Goal: Task Accomplishment & Management: Use online tool/utility

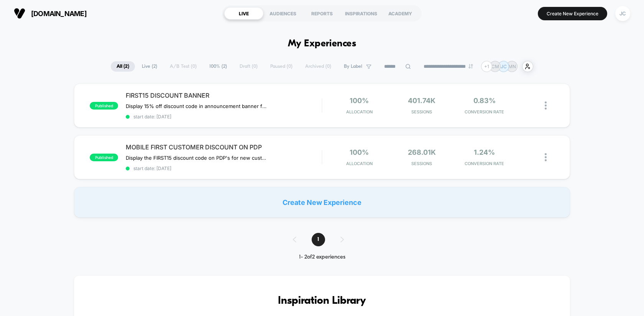
click at [628, 6] on button "JC" at bounding box center [623, 14] width 20 height 16
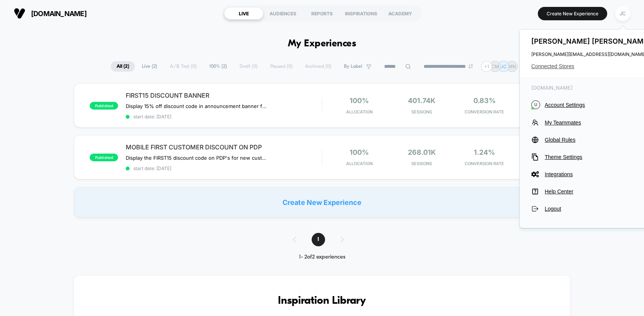
click at [558, 68] on span "Connected Stores" at bounding box center [592, 66] width 121 height 6
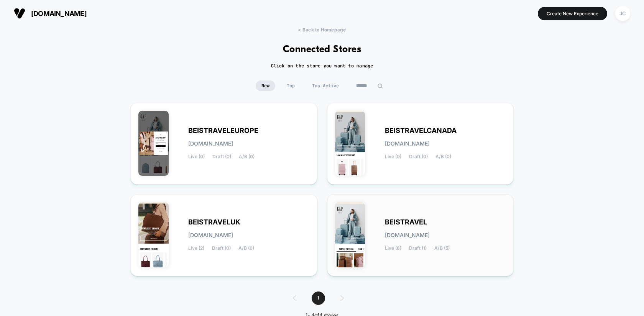
click at [393, 220] on span "BEISTRAVEL" at bounding box center [406, 222] width 42 height 5
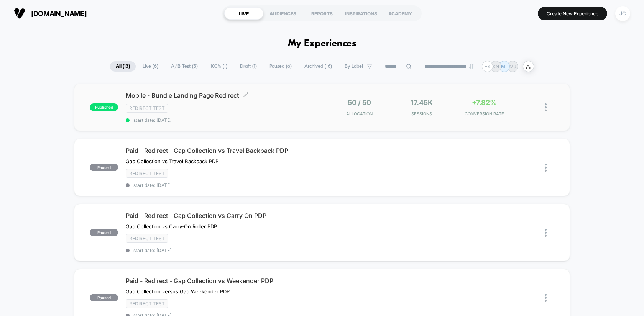
click at [303, 115] on div "Mobile - Bundle Landing Page Redirect Click to edit experience details Click to…" at bounding box center [224, 107] width 196 height 31
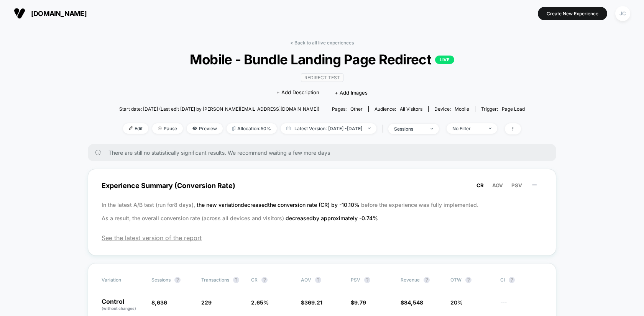
click at [313, 46] on div "< Back to all live experiences Mobile - Bundle Landing Page Redirect LIVE Redir…" at bounding box center [322, 92] width 406 height 104
click at [311, 43] on link "< Back to all live experiences" at bounding box center [322, 43] width 64 height 6
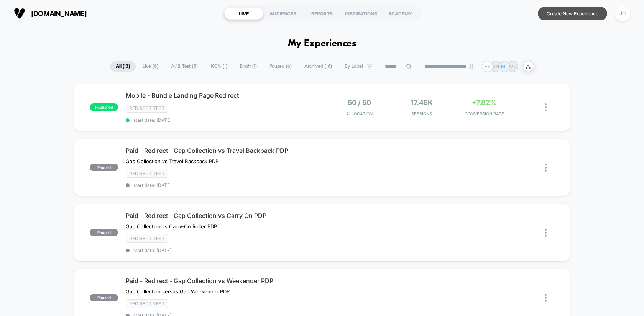
click at [579, 15] on button "Create New Experience" at bounding box center [572, 13] width 69 height 13
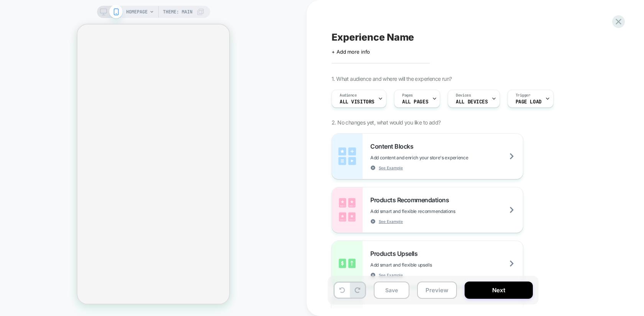
click at [140, 13] on span "HOMEPAGE" at bounding box center [136, 12] width 21 height 12
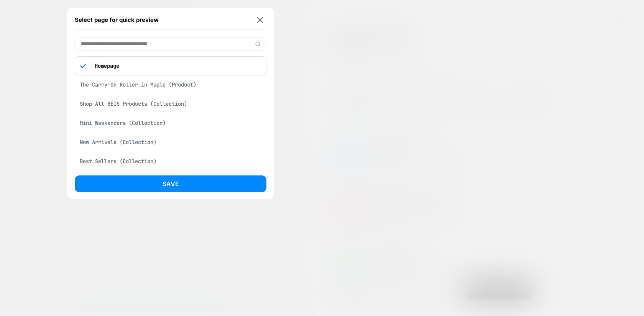
scroll to position [0, 152]
click at [158, 83] on div "The Carry-On Roller in Maple (Product)" at bounding box center [171, 84] width 192 height 15
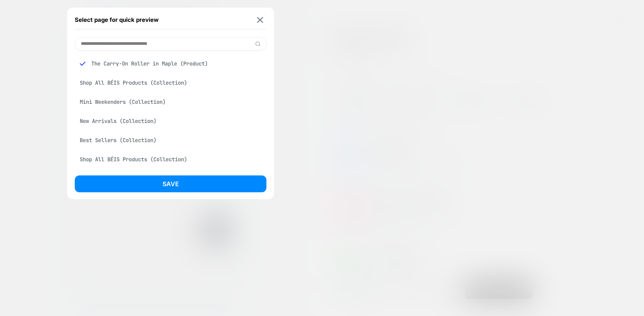
scroll to position [0, 0]
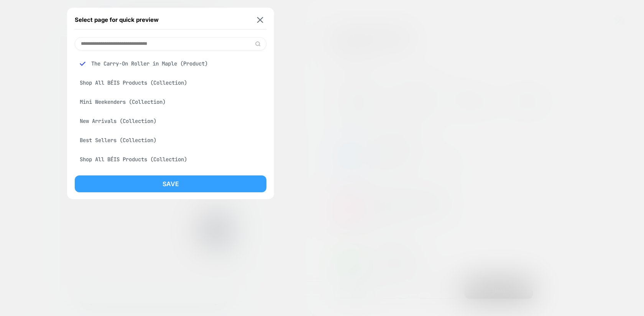
click at [165, 185] on button "Save" at bounding box center [171, 184] width 192 height 17
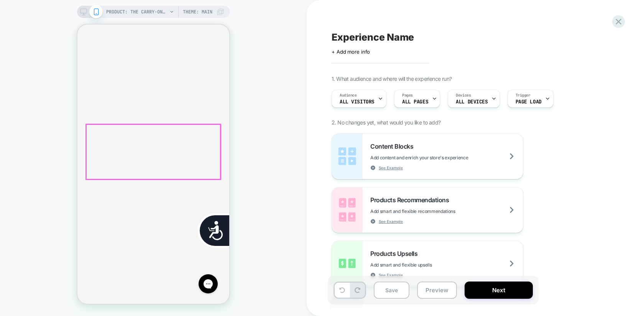
scroll to position [0, 155]
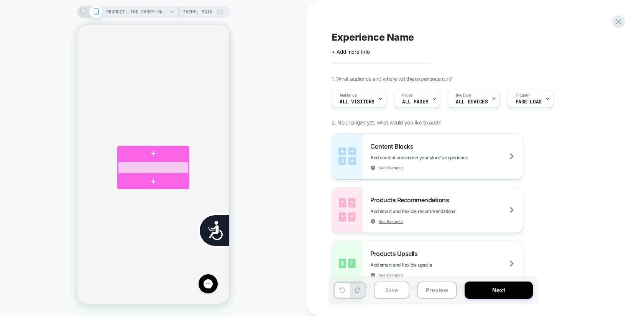
scroll to position [0, 310]
click at [156, 167] on div at bounding box center [153, 168] width 71 height 12
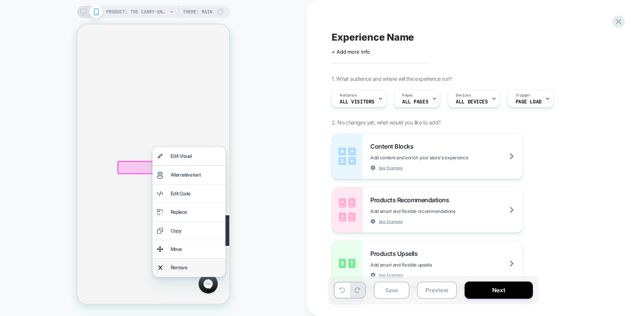
click at [172, 265] on div "Remove" at bounding box center [196, 267] width 50 height 9
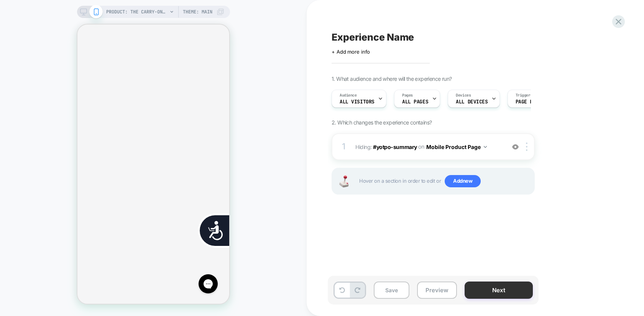
scroll to position [0, 0]
click at [509, 287] on button "Next" at bounding box center [499, 290] width 68 height 17
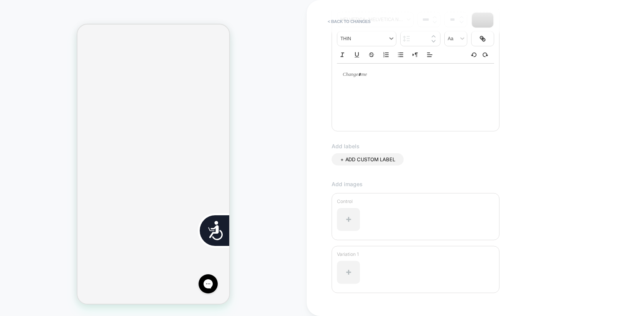
scroll to position [170, 0]
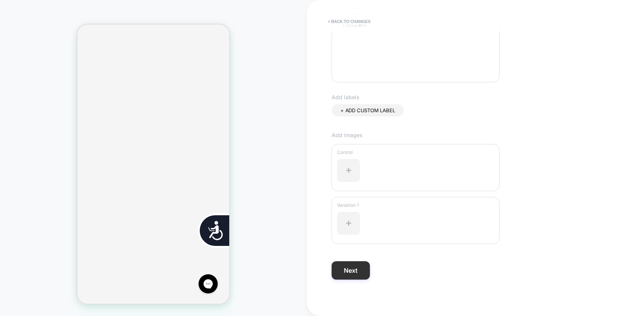
type input "**********"
click at [345, 270] on button "Next" at bounding box center [351, 271] width 38 height 18
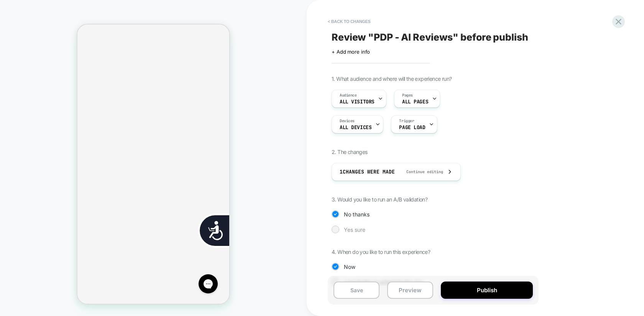
click at [358, 228] on span "Yes sure" at bounding box center [354, 230] width 21 height 7
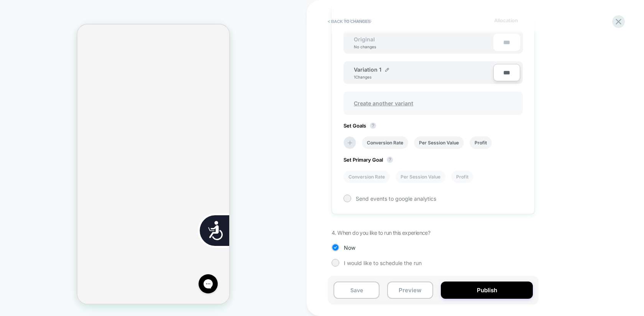
scroll to position [236, 0]
click at [392, 143] on li "Conversion Rate" at bounding box center [385, 142] width 46 height 13
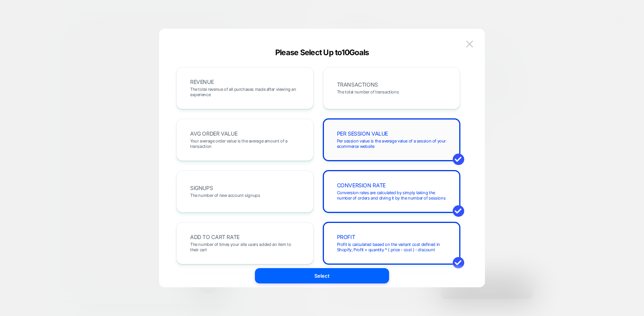
click at [385, 143] on span "Per session value is the average value of a session of your ecommerce website" at bounding box center [392, 143] width 110 height 11
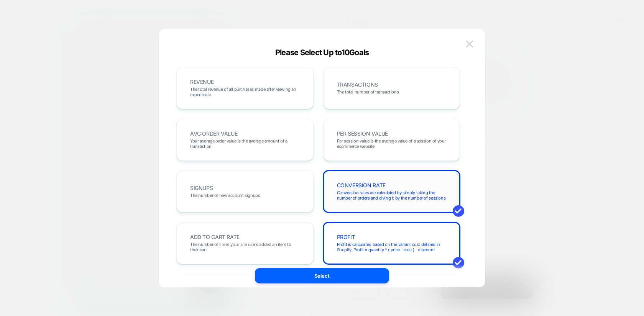
click at [377, 183] on span "CONVERSION RATE" at bounding box center [361, 185] width 49 height 5
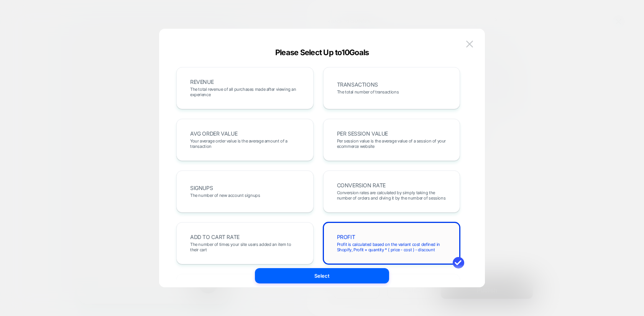
click at [367, 237] on div "PROFIT Profit is calculated based on the variant cost defined in Shopify, Profi…" at bounding box center [391, 244] width 121 height 26
click at [374, 200] on span "Conversion rates are calculated by simply taking the number of orders and divin…" at bounding box center [392, 195] width 110 height 11
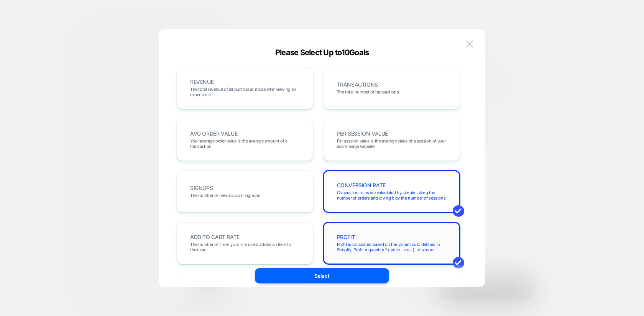
click at [356, 244] on span "Profit is calculated based on the variant cost defined in Shopify, Profit = qua…" at bounding box center [392, 247] width 110 height 11
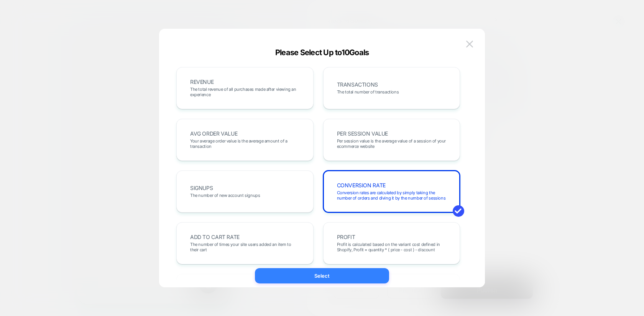
click at [338, 278] on button "Select" at bounding box center [322, 275] width 134 height 15
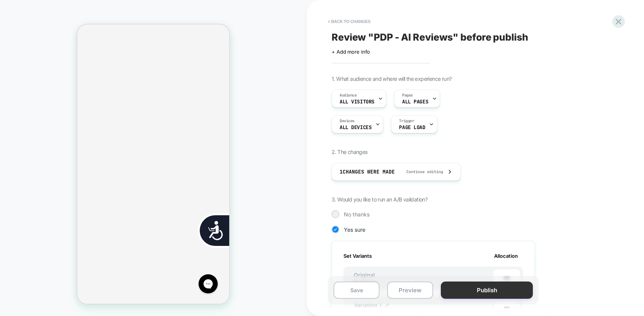
scroll to position [0, 0]
click at [481, 294] on button "Publish" at bounding box center [487, 290] width 92 height 17
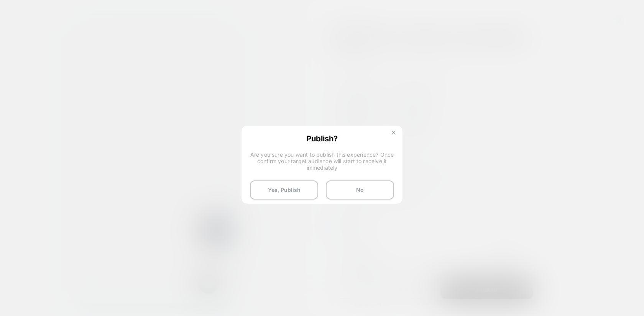
click at [394, 135] on button at bounding box center [394, 133] width 8 height 7
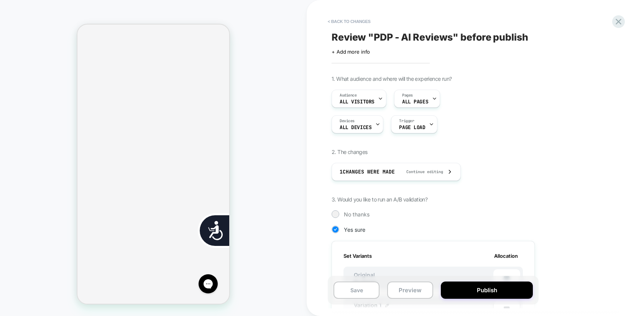
scroll to position [0, 155]
click at [407, 290] on button "Preview" at bounding box center [410, 290] width 46 height 17
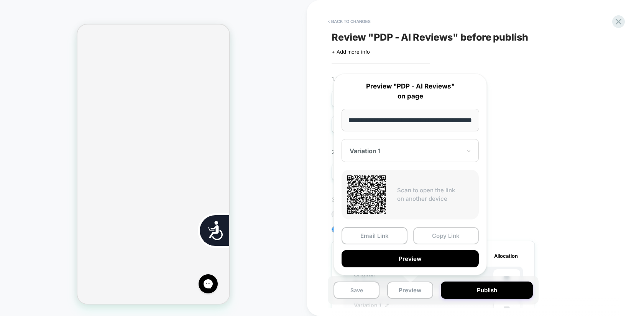
scroll to position [0, 310]
click at [428, 233] on button "Copy Link" at bounding box center [446, 235] width 66 height 17
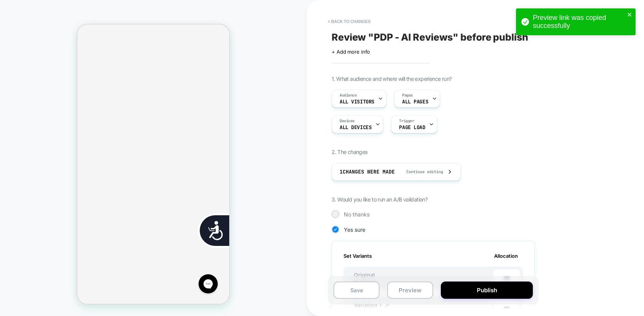
scroll to position [0, 155]
click at [352, 20] on button "< Back to changes" at bounding box center [349, 21] width 51 height 12
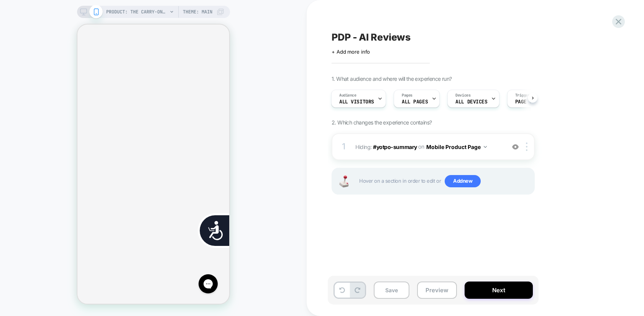
scroll to position [0, 310]
click at [83, 12] on icon at bounding box center [83, 11] width 7 height 7
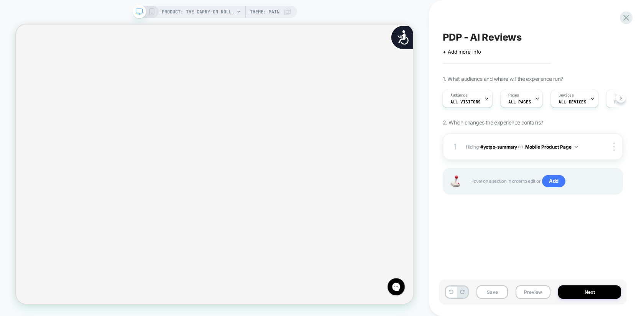
scroll to position [1780, 0]
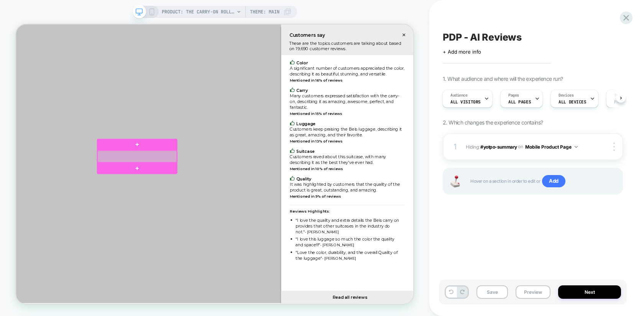
click at [177, 199] on div at bounding box center [178, 201] width 106 height 16
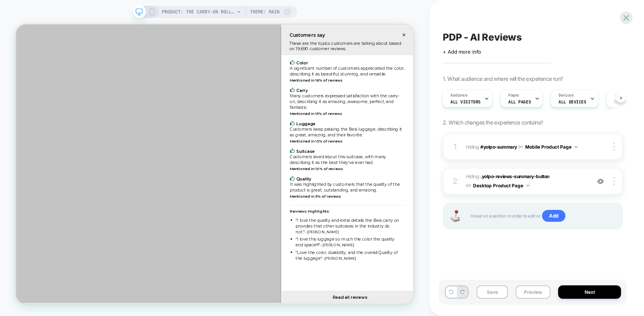
scroll to position [0, 0]
click at [535, 36] on button "button" at bounding box center [533, 38] width 11 height 11
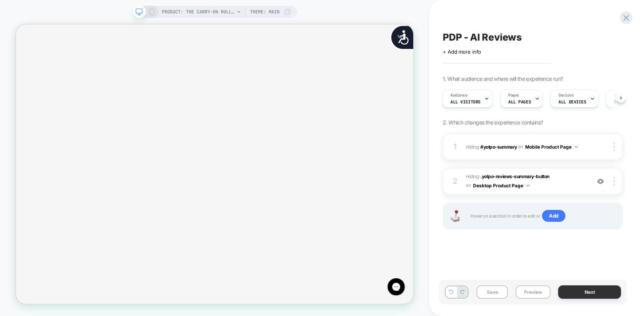
scroll to position [0, 536]
click at [498, 296] on button "Save" at bounding box center [492, 292] width 31 height 13
click at [469, 52] on span "+ Add more info" at bounding box center [462, 52] width 38 height 6
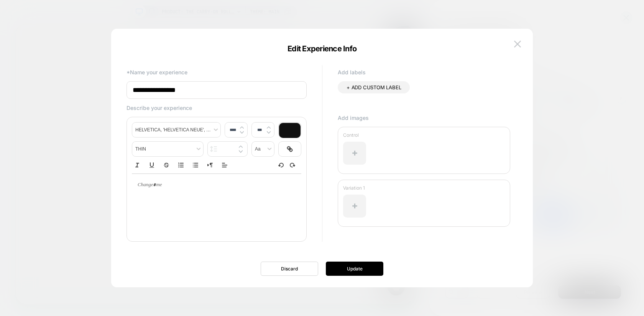
type input "****"
click at [210, 183] on p at bounding box center [214, 185] width 148 height 7
type input "**********"
click at [186, 196] on div at bounding box center [217, 185] width 170 height 22
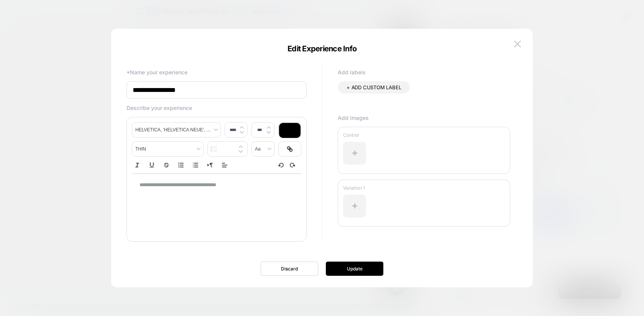
scroll to position [0, 536]
click at [349, 267] on button "Update" at bounding box center [355, 269] width 58 height 14
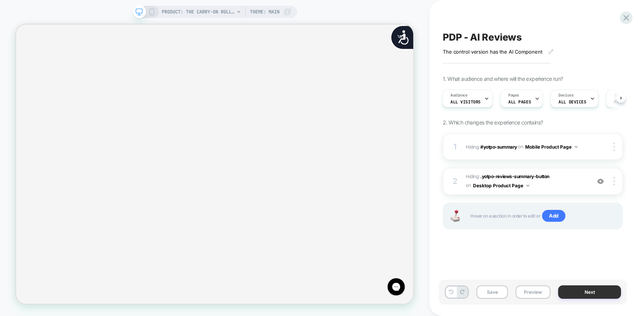
click at [587, 292] on button "Next" at bounding box center [589, 292] width 63 height 13
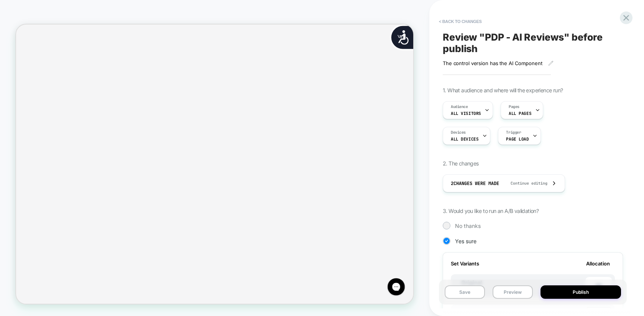
scroll to position [206, 0]
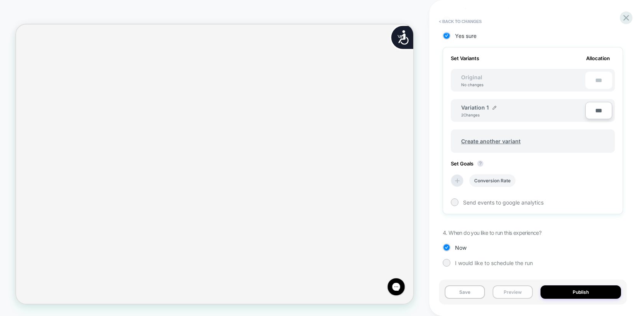
click at [521, 293] on button "Preview" at bounding box center [513, 292] width 40 height 13
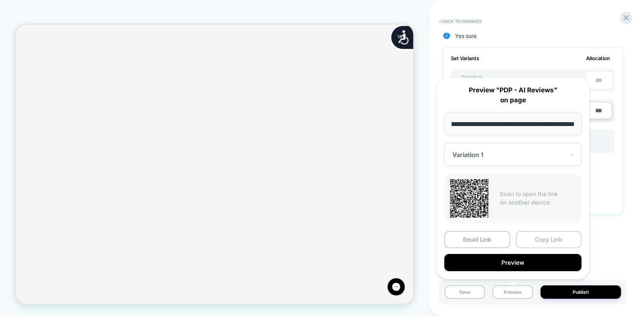
scroll to position [0, 1072]
click at [534, 241] on button "Copy Link" at bounding box center [549, 239] width 66 height 17
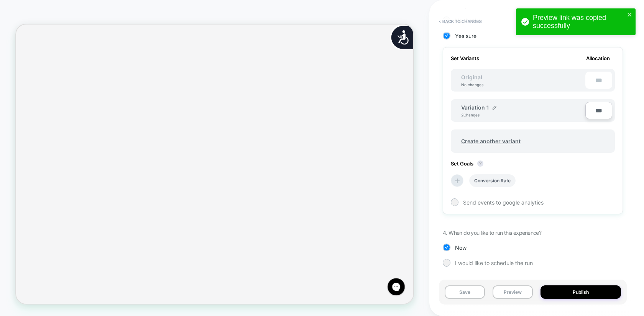
scroll to position [0, 0]
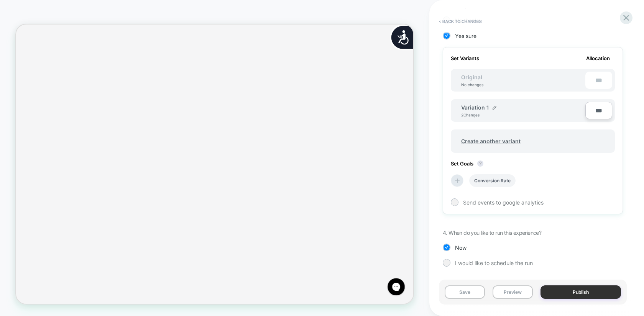
click at [577, 293] on button "Publish" at bounding box center [581, 292] width 81 height 13
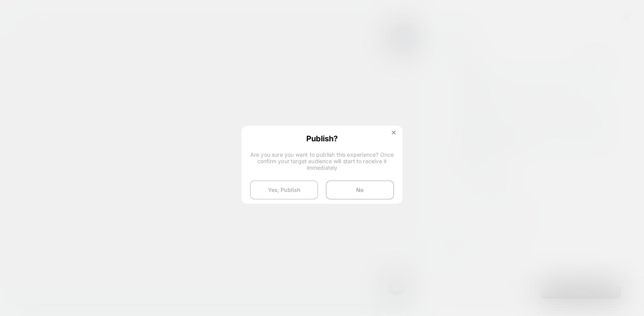
click at [287, 191] on button "Yes, Publish" at bounding box center [284, 190] width 68 height 19
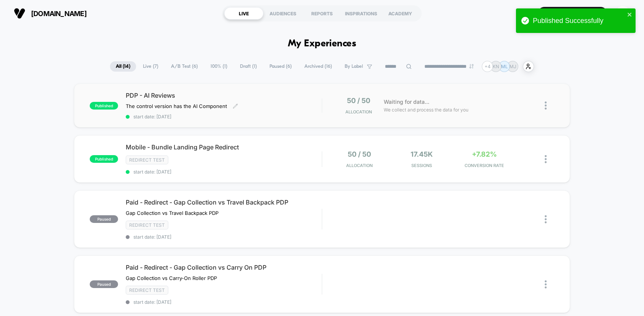
drag, startPoint x: 127, startPoint y: 95, endPoint x: 174, endPoint y: 97, distance: 47.6
click at [174, 97] on span "PDP - AI Reviews" at bounding box center [224, 96] width 196 height 8
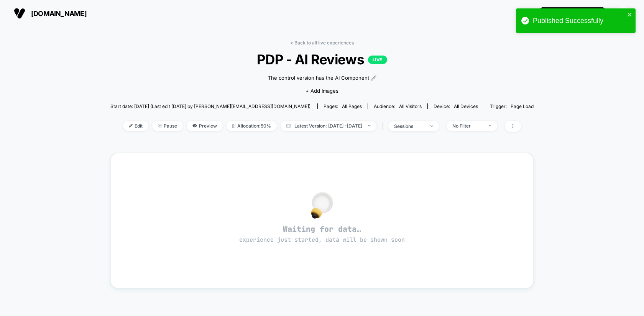
click at [319, 58] on span "PDP - AI Reviews LIVE" at bounding box center [322, 59] width 381 height 16
copy span "PDP - AI Reviews"
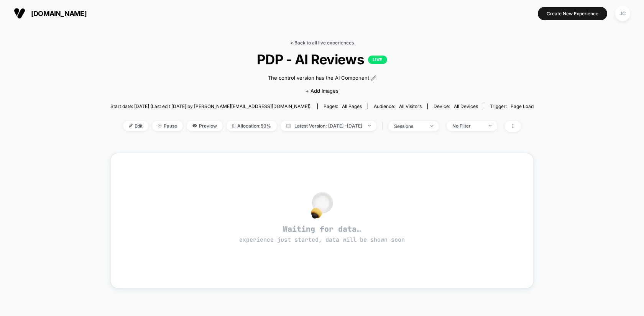
click at [349, 43] on link "< Back to all live experiences" at bounding box center [322, 43] width 64 height 6
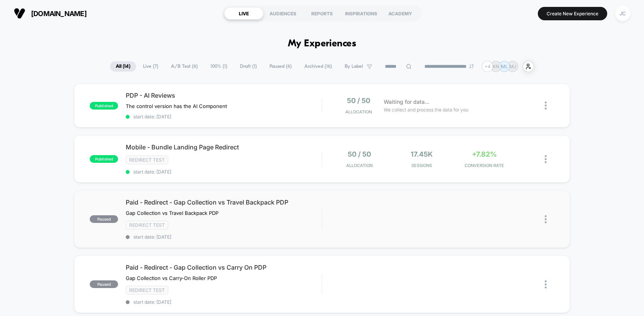
click at [545, 219] on img at bounding box center [546, 220] width 2 height 8
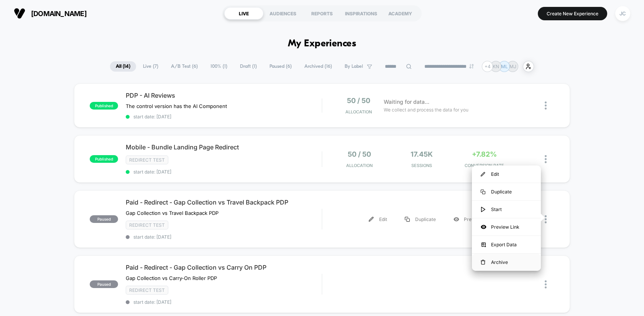
click at [509, 263] on div "Archive" at bounding box center [506, 262] width 69 height 17
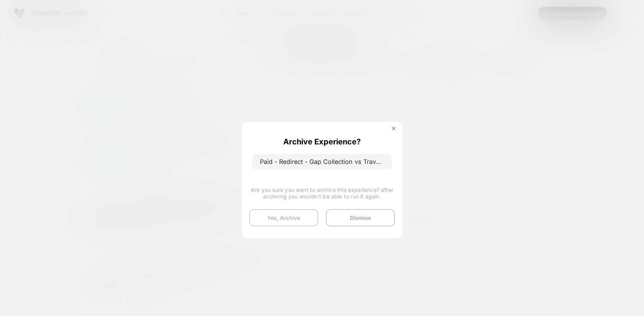
click at [297, 217] on button "Yes, Archive" at bounding box center [283, 217] width 69 height 17
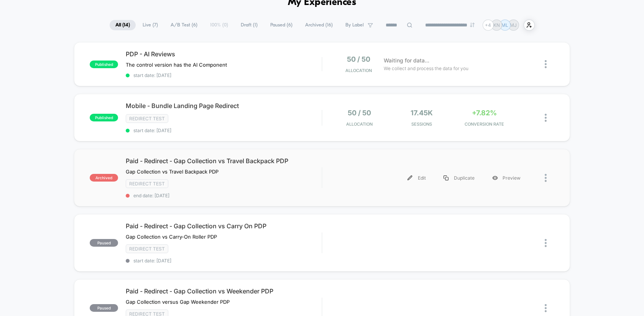
scroll to position [47, 0]
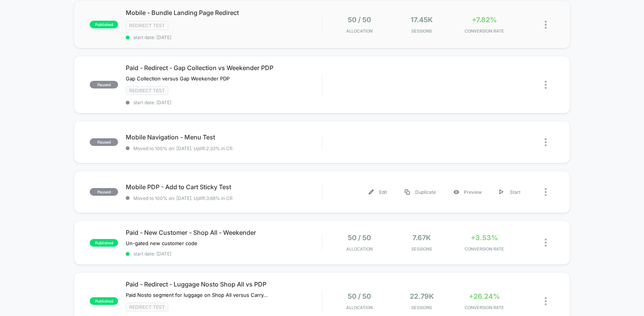
scroll to position [56, 0]
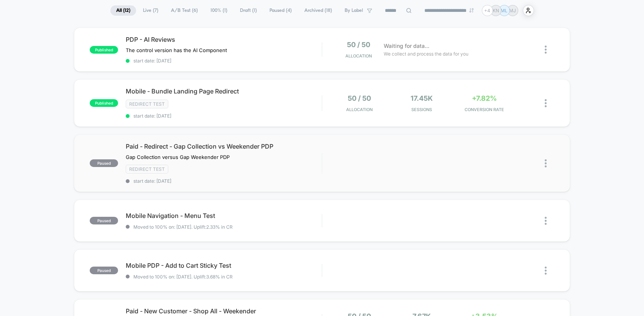
click at [545, 160] on img at bounding box center [546, 164] width 2 height 8
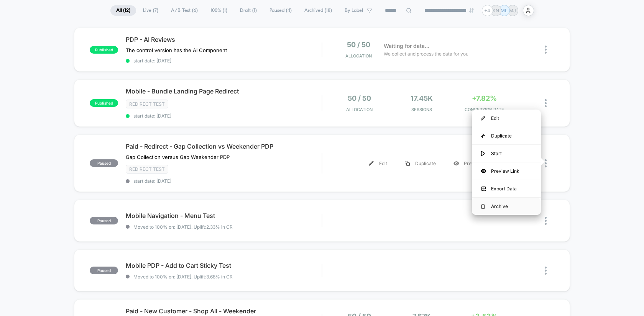
click at [509, 209] on div "Archive" at bounding box center [506, 206] width 69 height 17
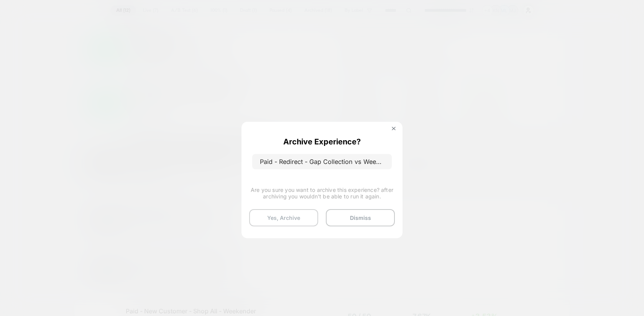
click at [287, 218] on button "Yes, Archive" at bounding box center [283, 217] width 69 height 17
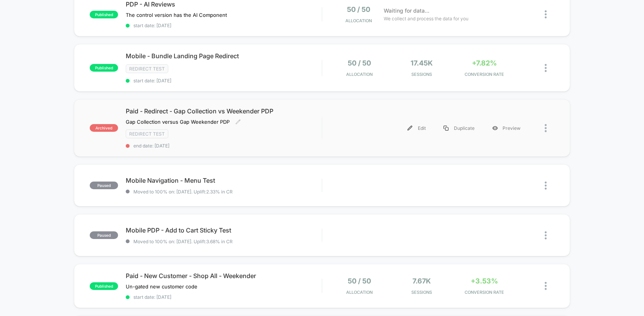
scroll to position [92, 0]
click at [547, 182] on div at bounding box center [550, 185] width 10 height 17
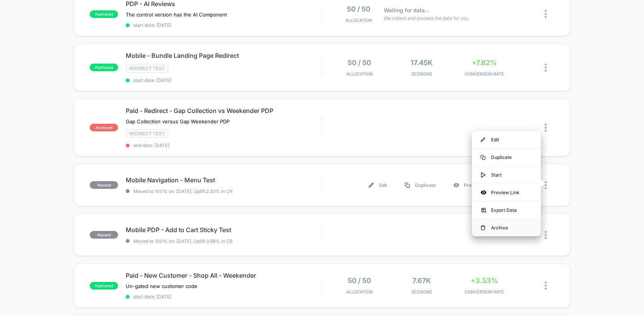
click at [500, 230] on div "Archive" at bounding box center [506, 227] width 69 height 17
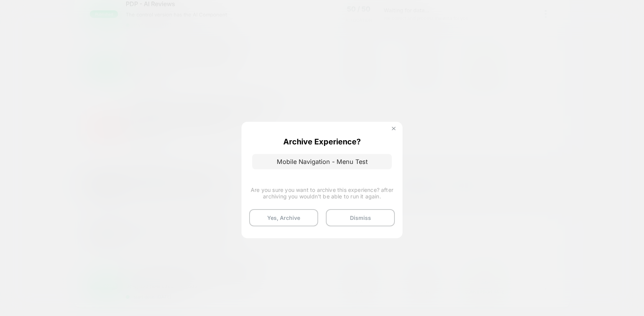
click at [392, 129] on img at bounding box center [394, 129] width 4 height 4
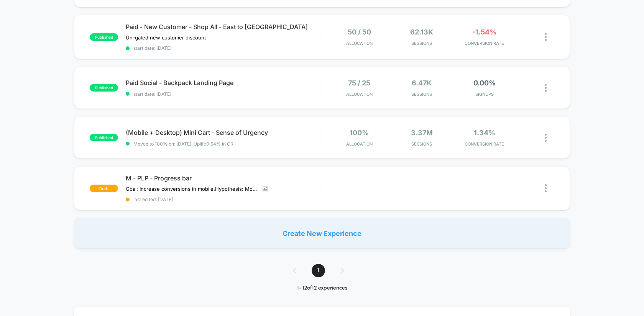
scroll to position [508, 0]
click at [294, 197] on span "last edited: 8/7/2025" at bounding box center [224, 199] width 196 height 6
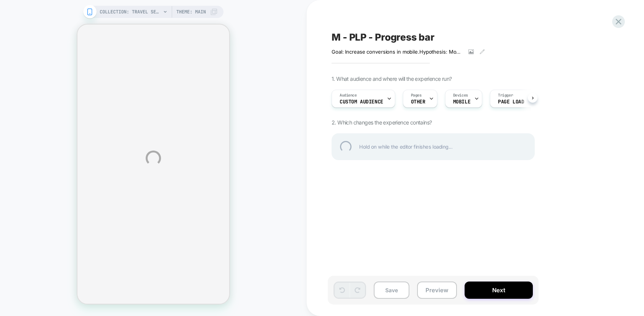
click at [451, 47] on div "COLLECTION: Travel Sets (Category) COLLECTION: Travel Sets (Category) Theme: MA…" at bounding box center [322, 158] width 644 height 316
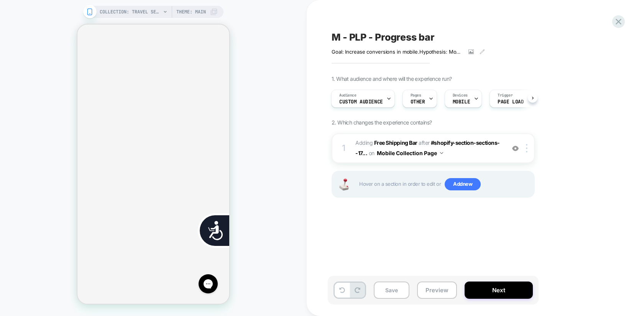
click at [416, 35] on span "M - PLP - Progress bar" at bounding box center [383, 37] width 103 height 12
click at [416, 35] on textarea "**********" at bounding box center [408, 37] width 153 height 12
click at [615, 26] on icon at bounding box center [619, 21] width 10 height 10
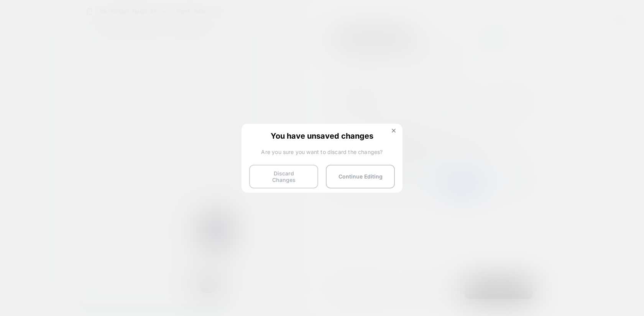
click at [301, 177] on button "Discard Changes" at bounding box center [283, 177] width 69 height 24
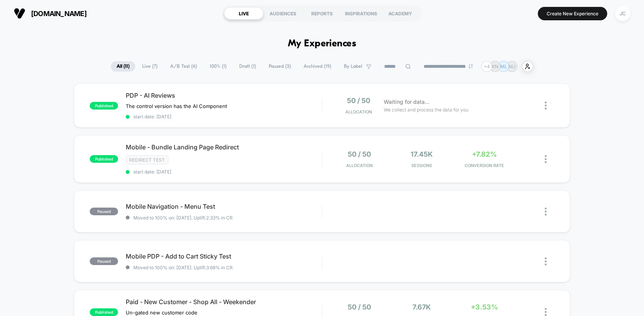
click at [149, 65] on span "Live ( 7 )" at bounding box center [150, 66] width 27 height 10
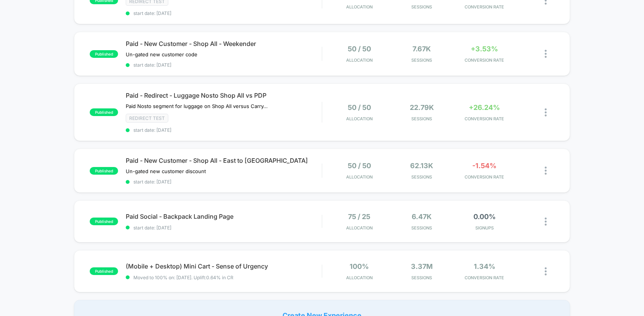
scroll to position [181, 0]
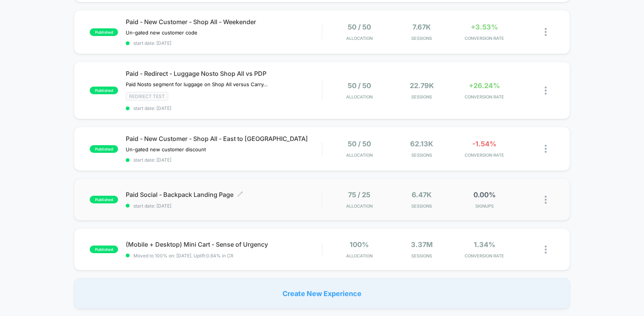
click at [264, 194] on span "Paid Social - Backpack Landing Page Click to edit experience details" at bounding box center [224, 195] width 196 height 8
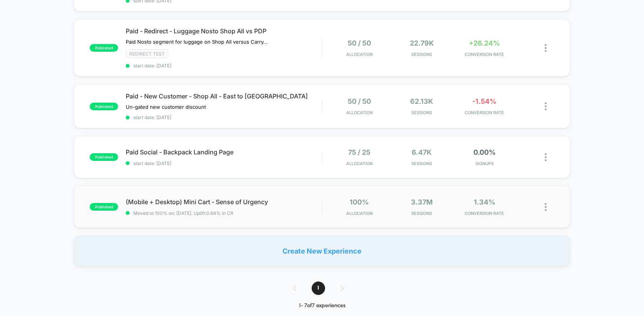
scroll to position [224, 0]
click at [545, 153] on img at bounding box center [546, 157] width 2 height 8
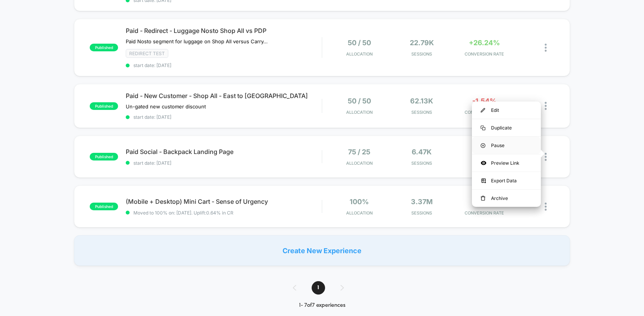
click at [513, 142] on div "Pause" at bounding box center [506, 145] width 69 height 17
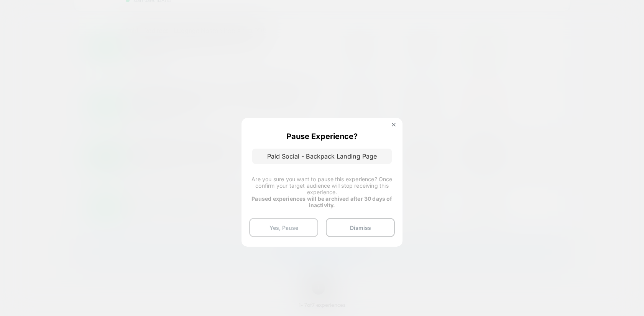
click at [285, 223] on button "Yes, Pause" at bounding box center [283, 227] width 69 height 19
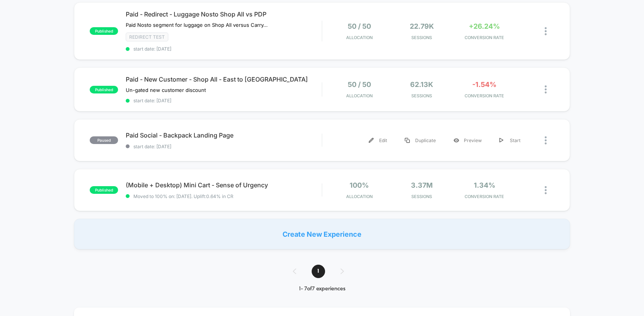
scroll to position [241, 0]
click at [547, 139] on img at bounding box center [546, 140] width 2 height 8
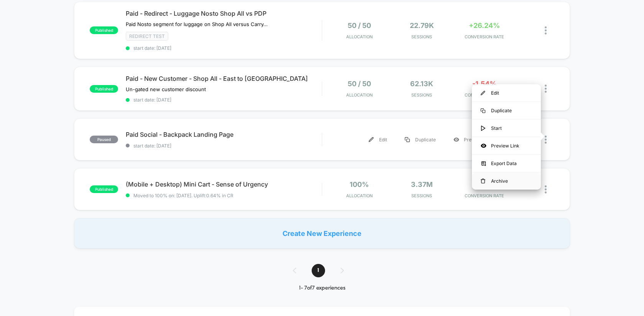
click at [509, 180] on div "Archive" at bounding box center [506, 181] width 69 height 17
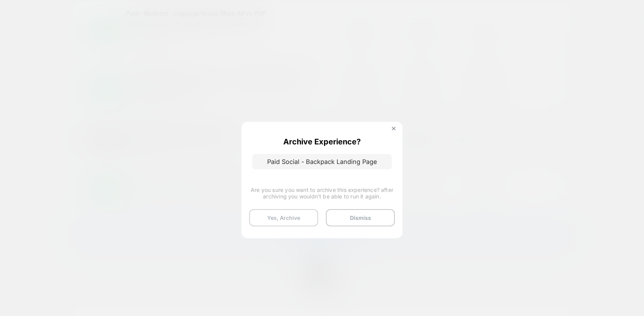
click at [296, 213] on button "Yes, Archive" at bounding box center [283, 217] width 69 height 17
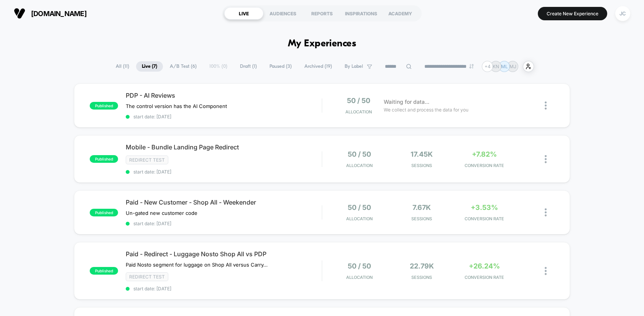
click at [149, 69] on span "Live ( 7 )" at bounding box center [149, 66] width 27 height 10
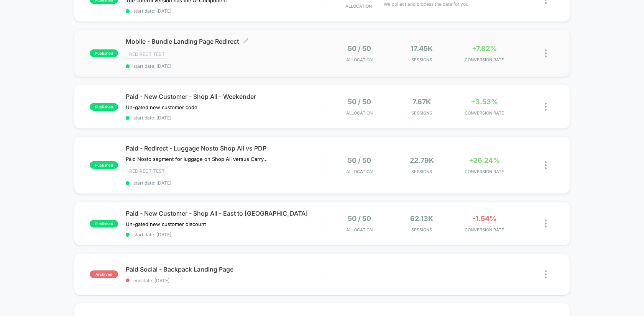
scroll to position [153, 0]
